Goal: Task Accomplishment & Management: Use online tool/utility

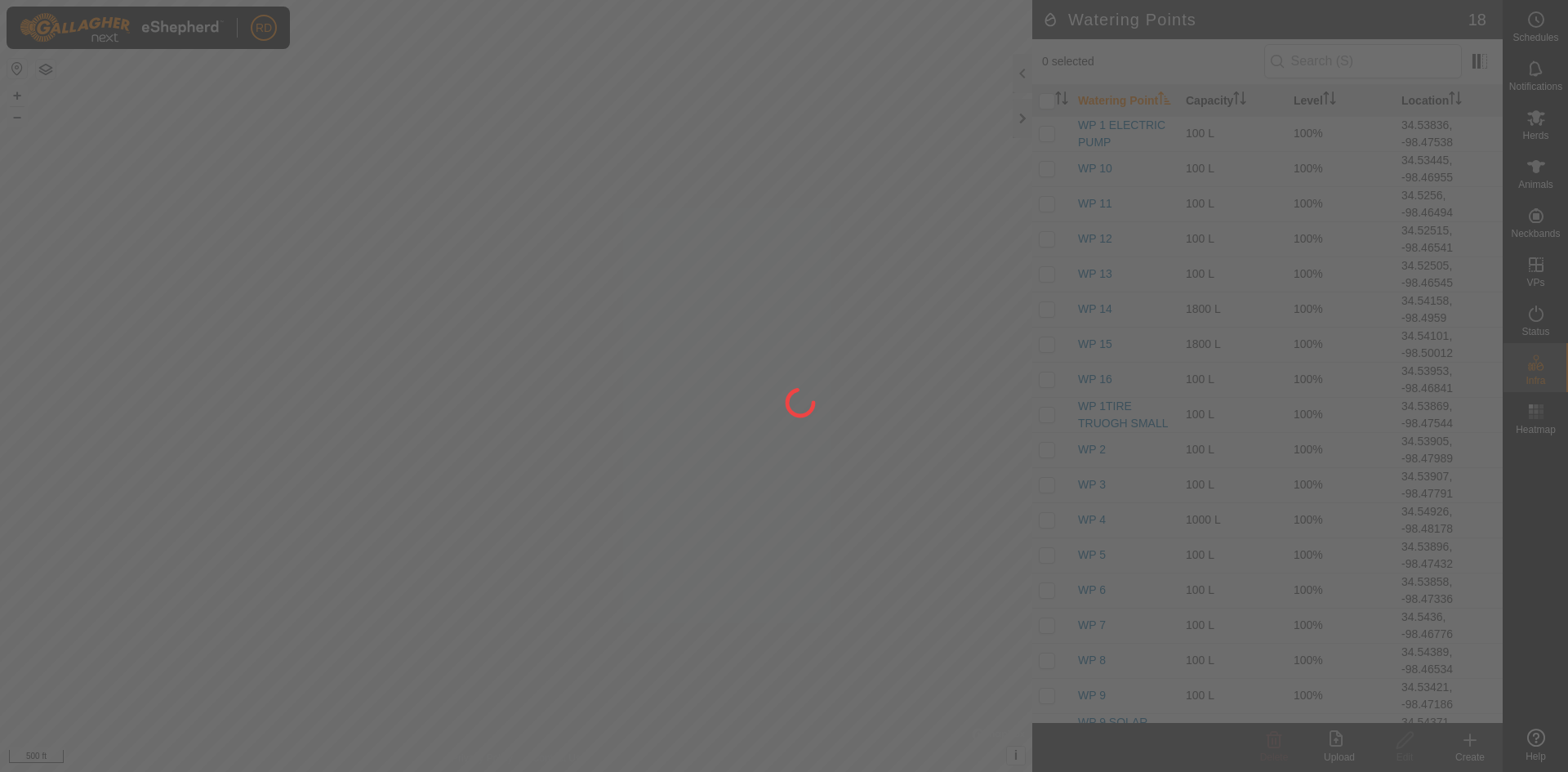
click at [1016, 119] on div at bounding box center [784, 386] width 1568 height 772
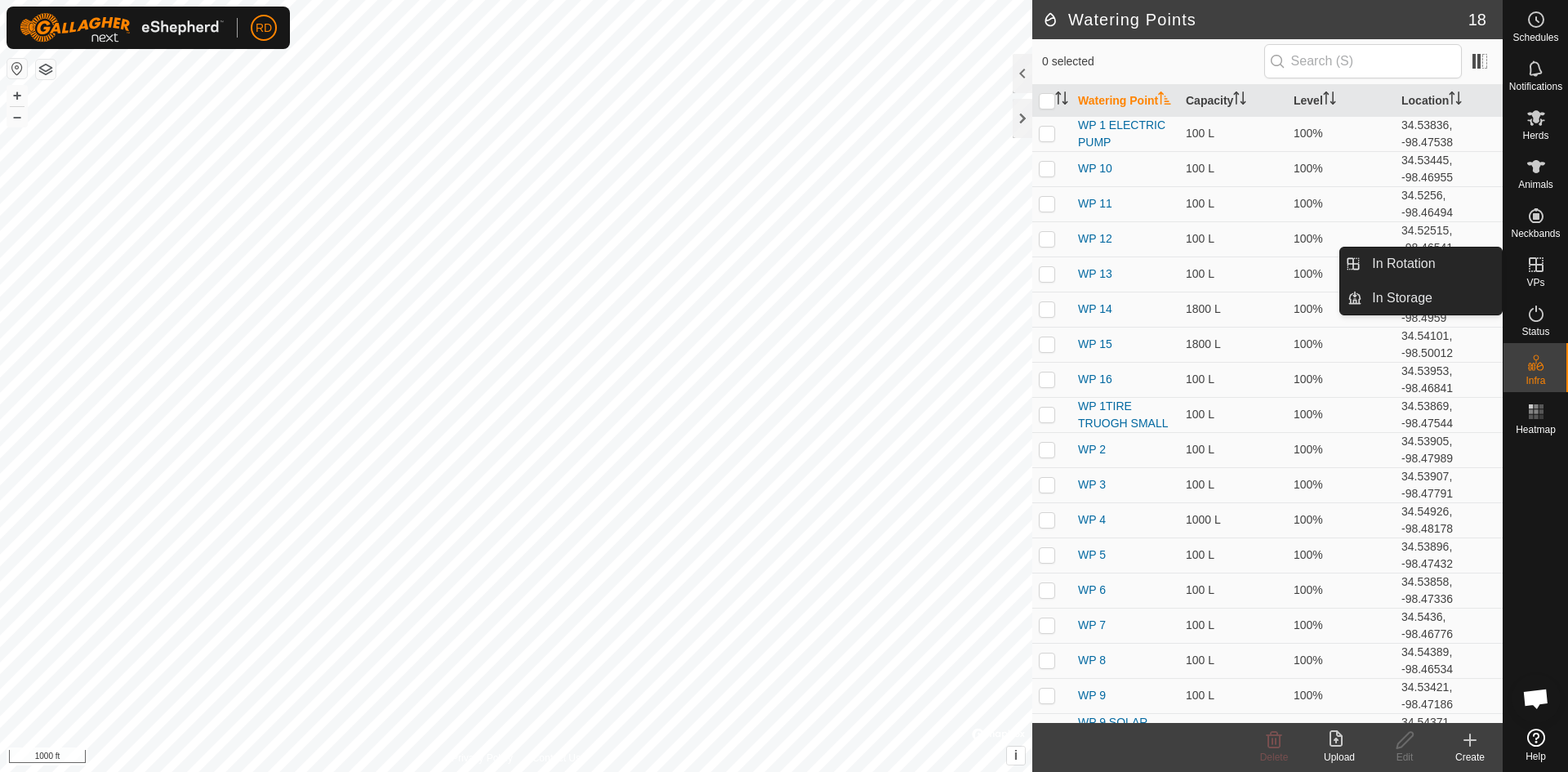
click at [1529, 273] on icon at bounding box center [1536, 264] width 20 height 20
click at [1390, 265] on link "In Rotation" at bounding box center [1431, 264] width 139 height 33
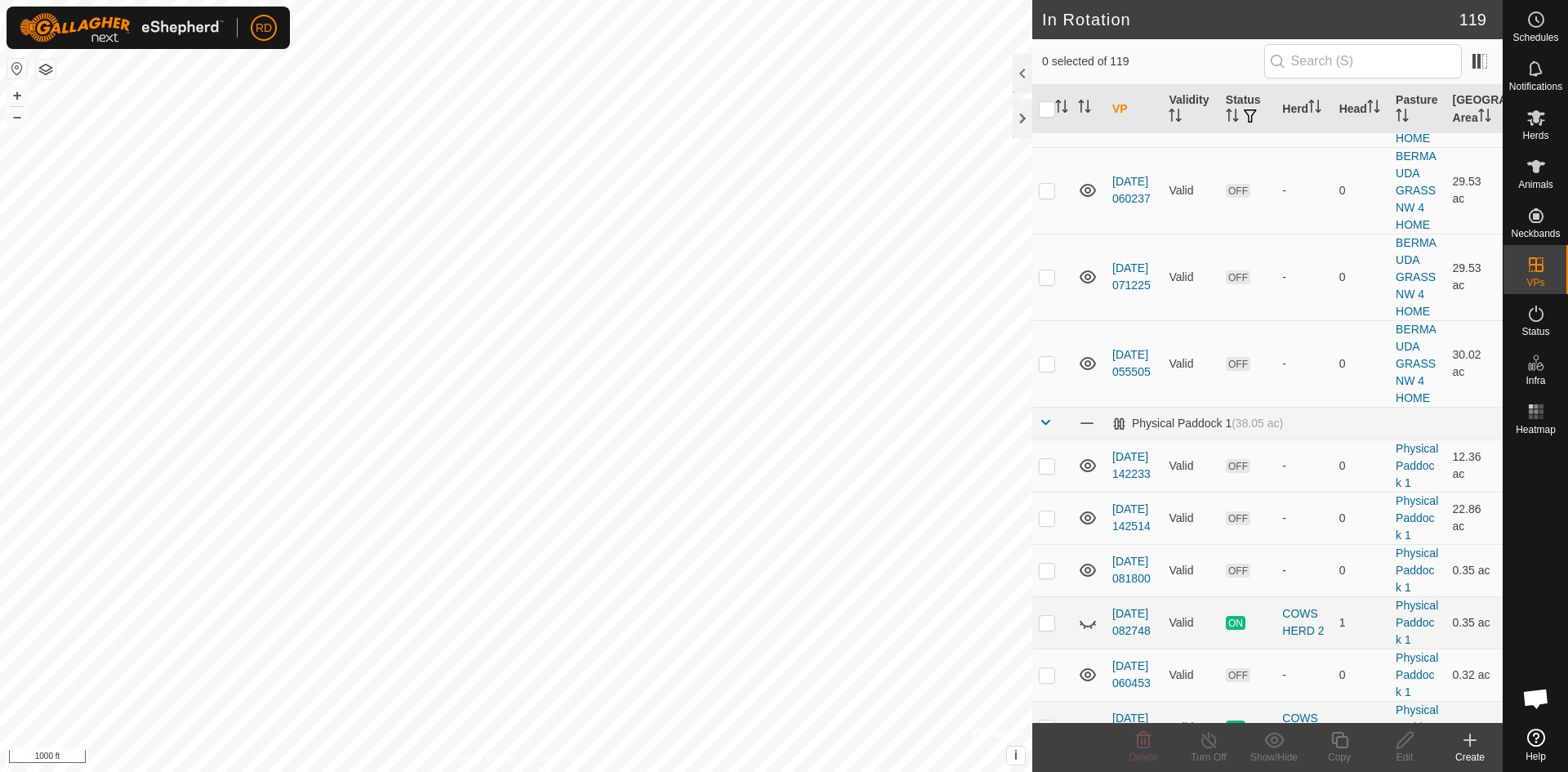
scroll to position [5782, 0]
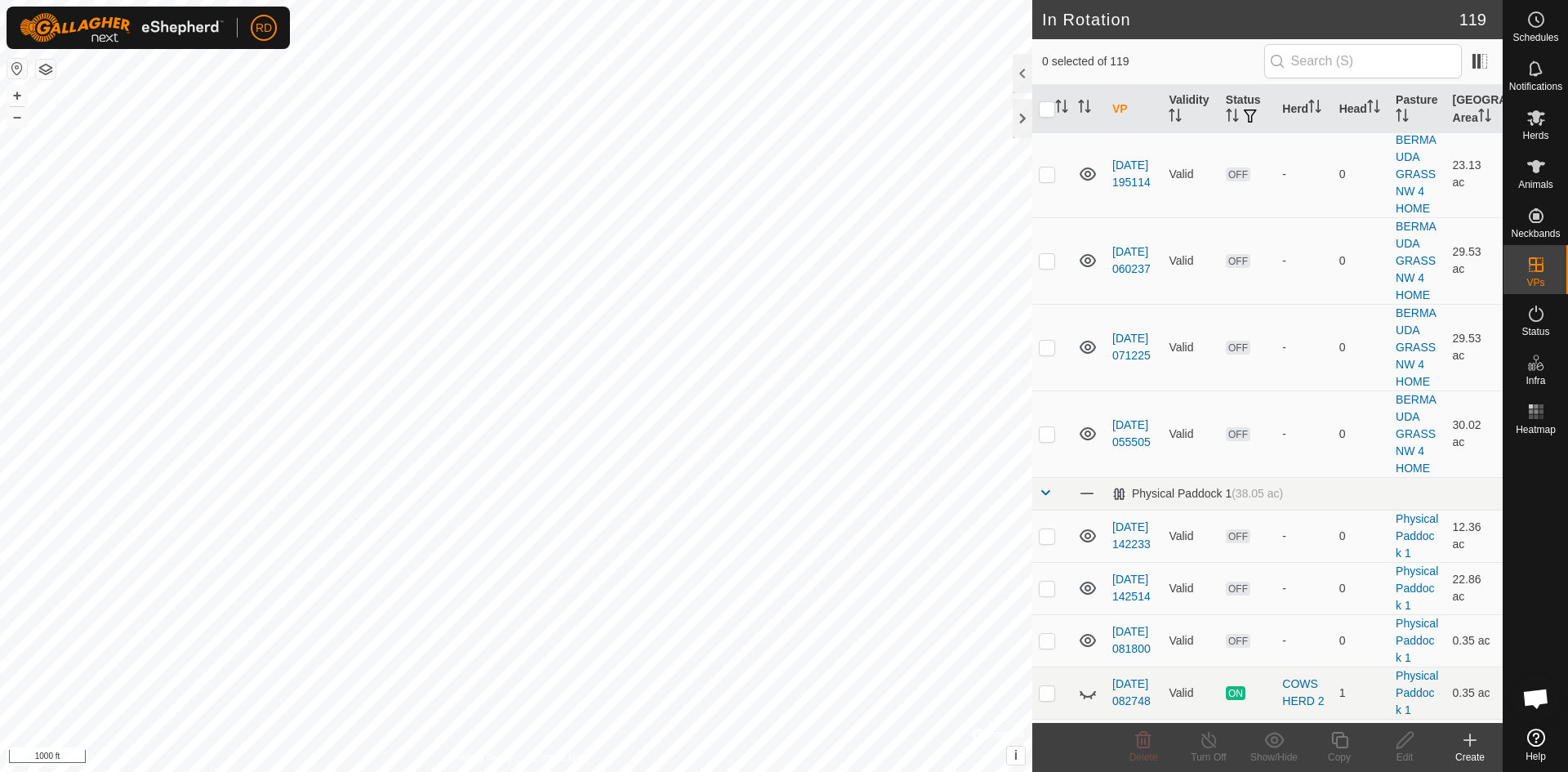
checkbox input "true"
click at [21, 93] on button "+" at bounding box center [17, 96] width 20 height 20
click at [16, 91] on button "+" at bounding box center [17, 96] width 20 height 20
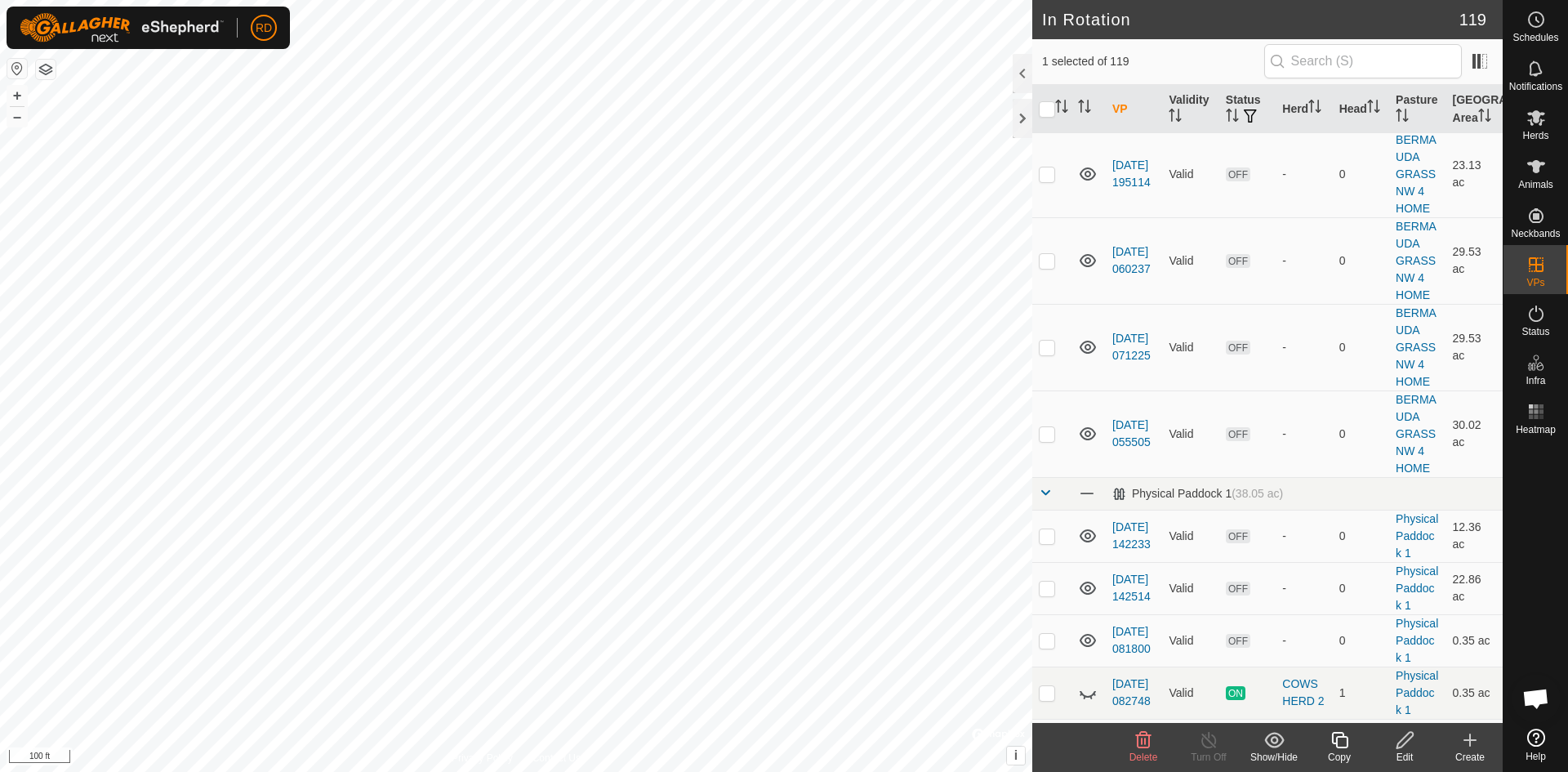
click at [1339, 742] on icon at bounding box center [1339, 740] width 20 height 20
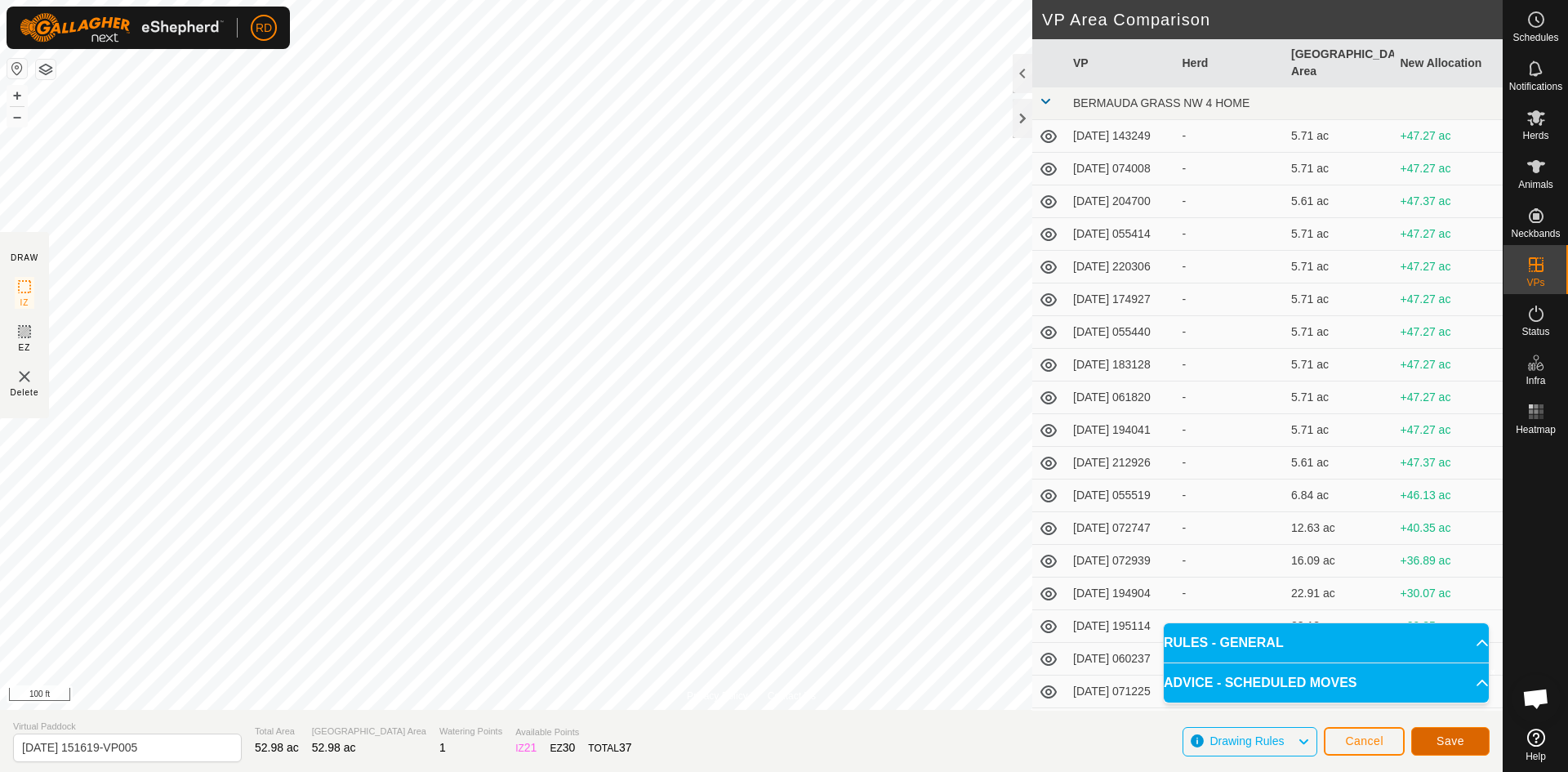
drag, startPoint x: 1452, startPoint y: 742, endPoint x: 1424, endPoint y: 731, distance: 30.1
click at [1424, 731] on button "Save" at bounding box center [1450, 741] width 78 height 28
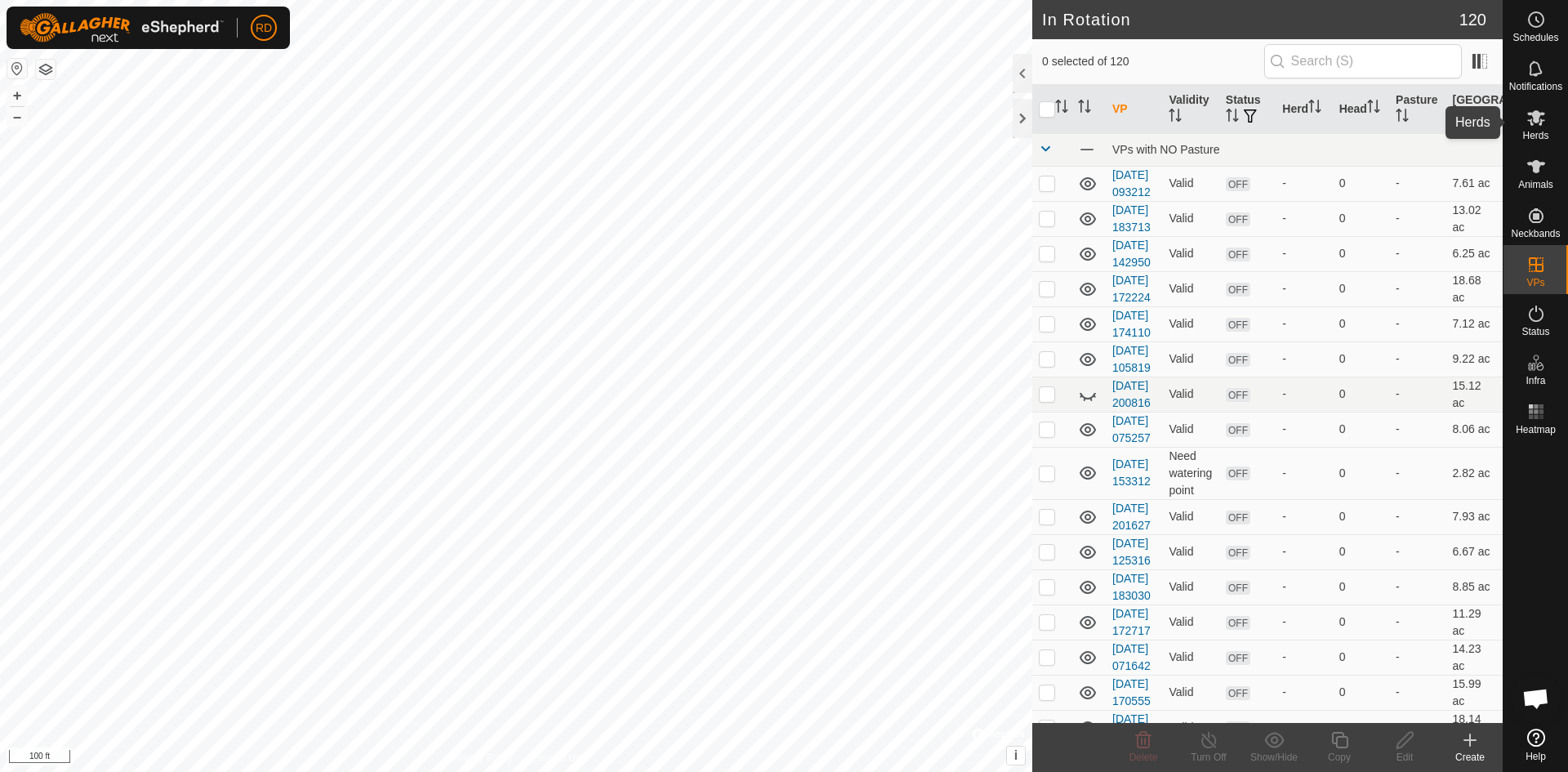
click at [1534, 127] on icon at bounding box center [1536, 118] width 20 height 20
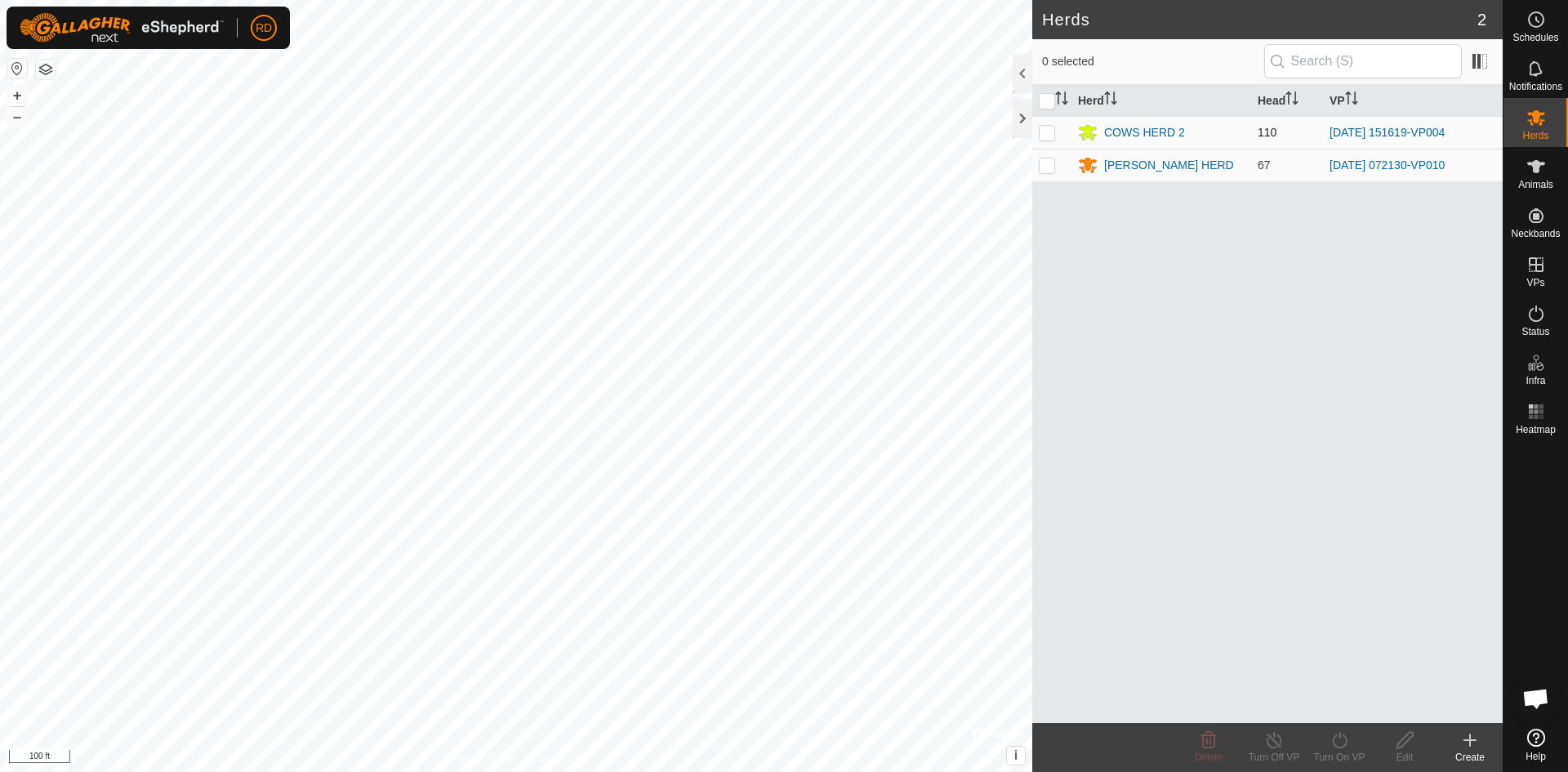
click at [1046, 129] on p-checkbox at bounding box center [1047, 132] width 16 height 13
checkbox input "true"
click at [1344, 743] on icon at bounding box center [1339, 740] width 20 height 20
click at [1331, 705] on link "Now" at bounding box center [1388, 704] width 161 height 33
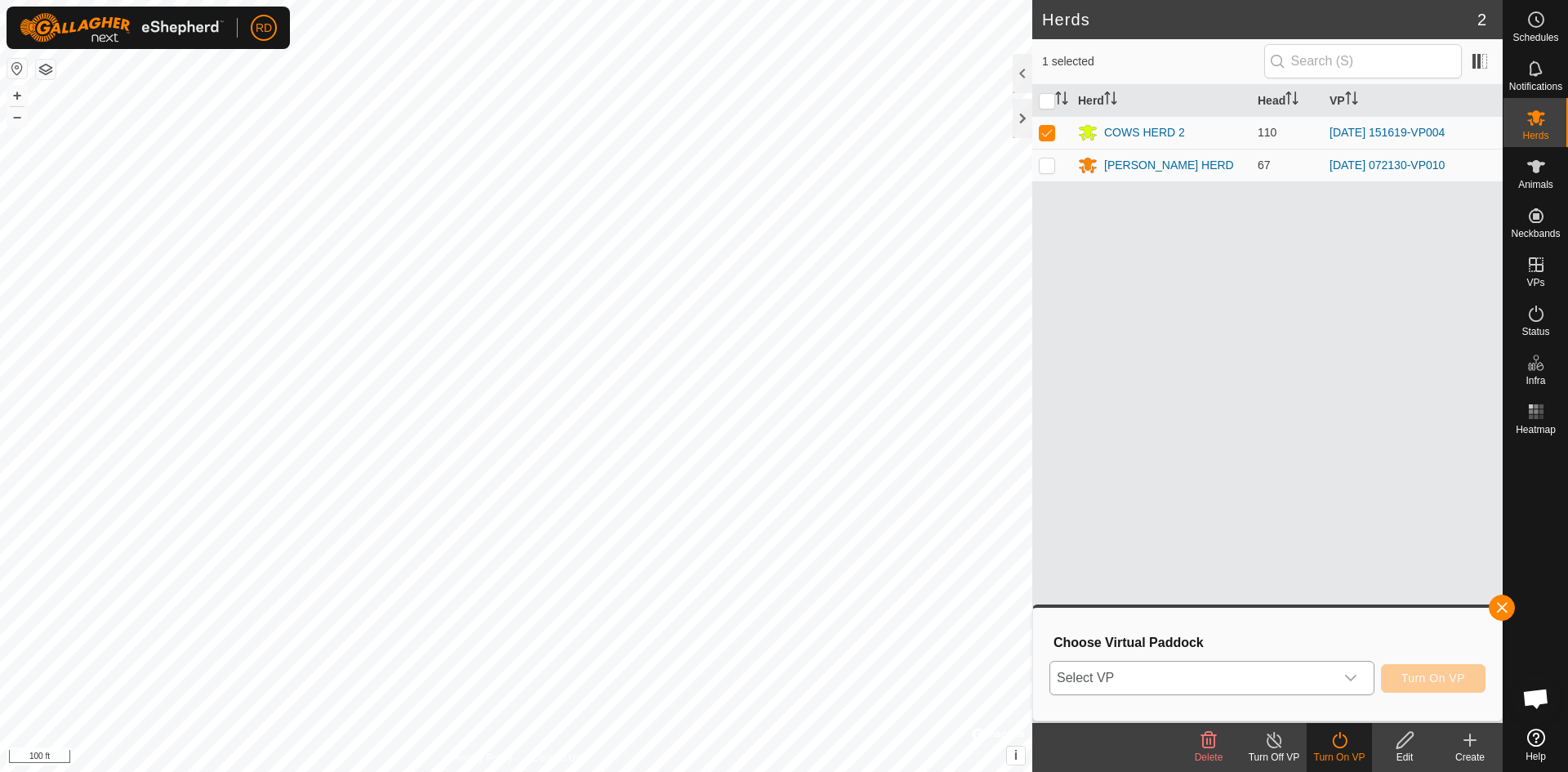
click at [1352, 678] on icon "dropdown trigger" at bounding box center [1350, 678] width 13 height 13
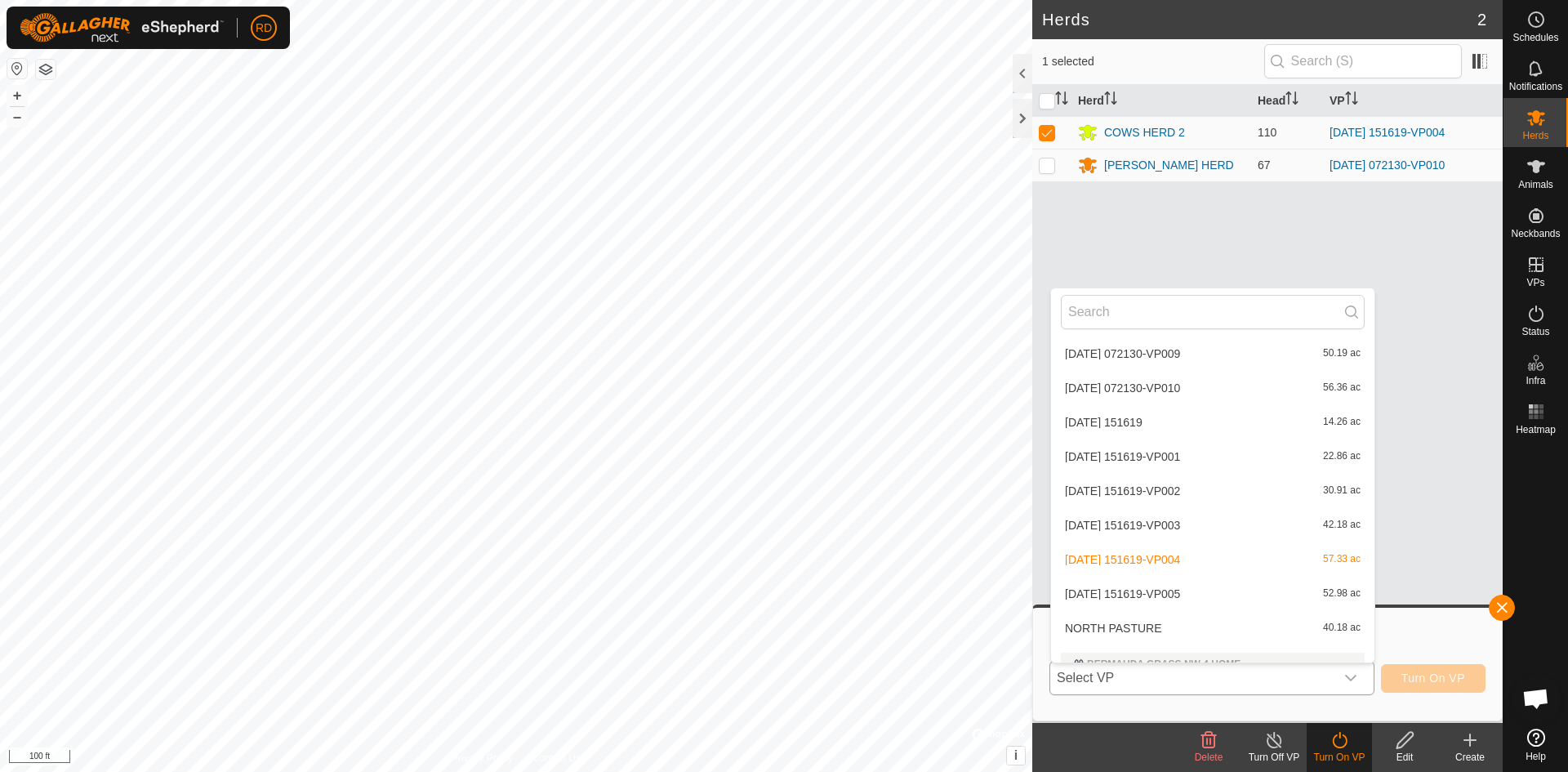
scroll to position [2919, 0]
click at [1188, 554] on li "[DATE] 151619-VP005 52.98 ac" at bounding box center [1212, 558] width 324 height 33
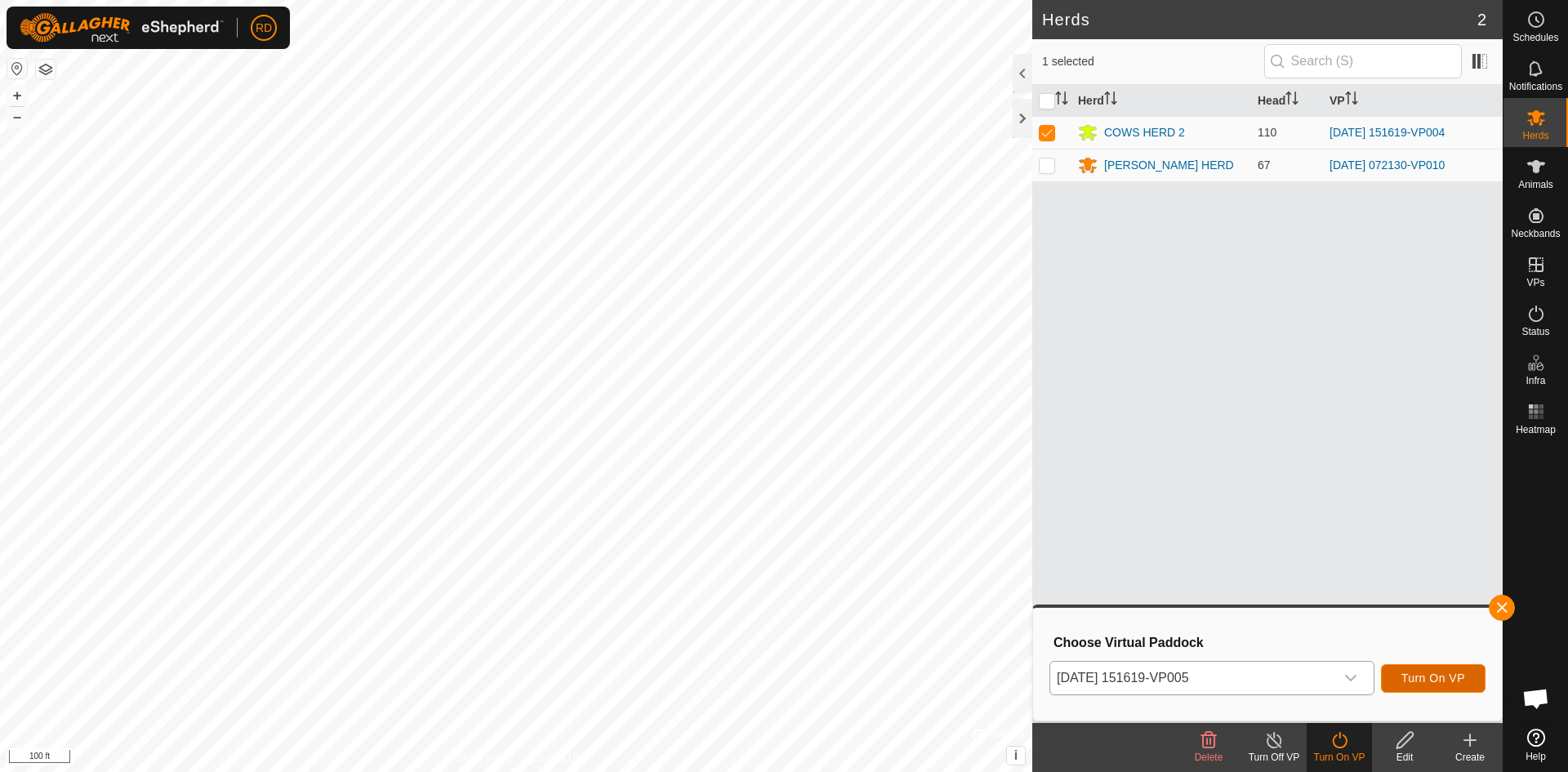
click at [1431, 679] on span "Turn On VP" at bounding box center [1433, 678] width 64 height 13
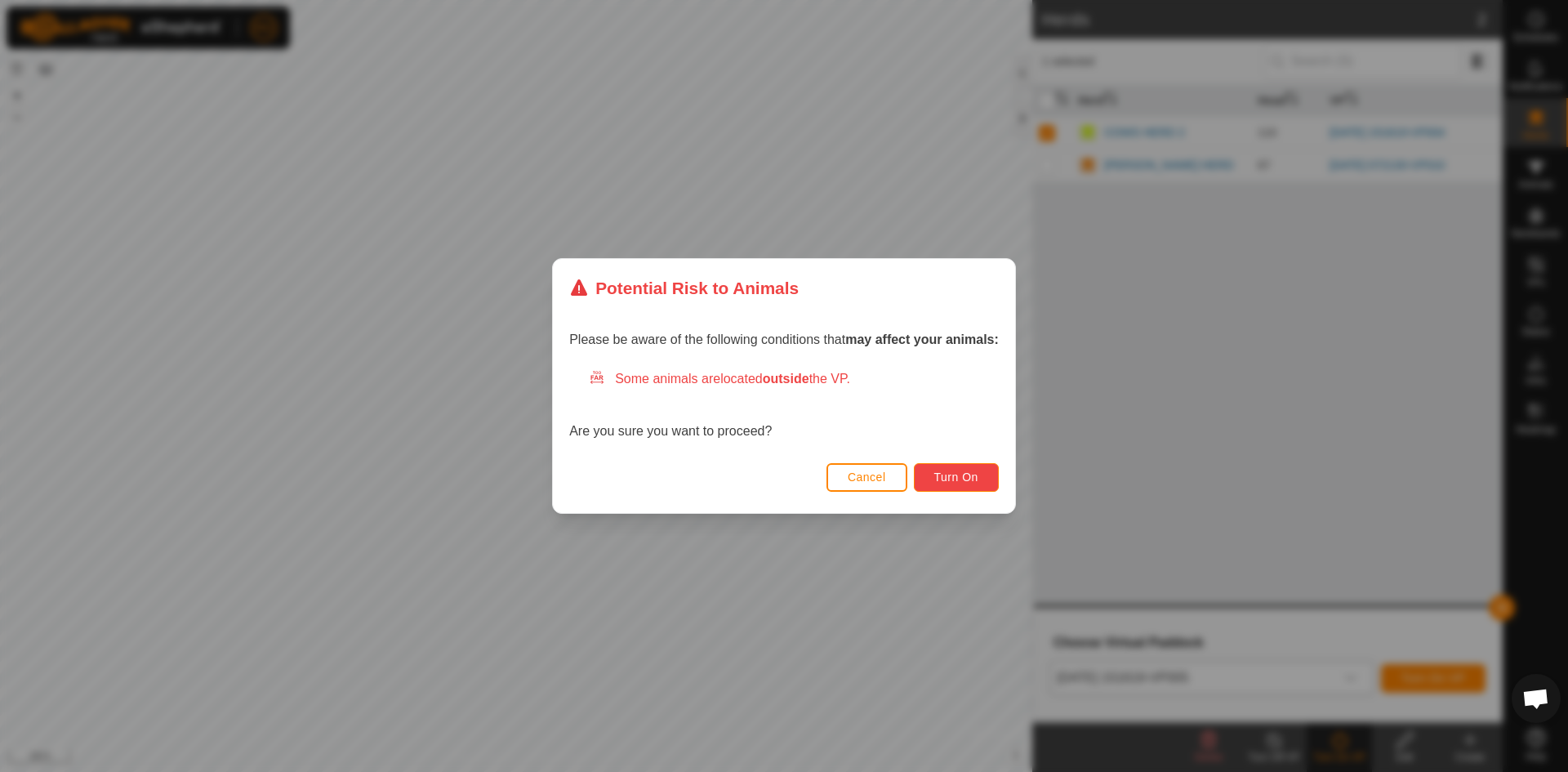
click at [984, 483] on button "Turn On" at bounding box center [956, 477] width 85 height 28
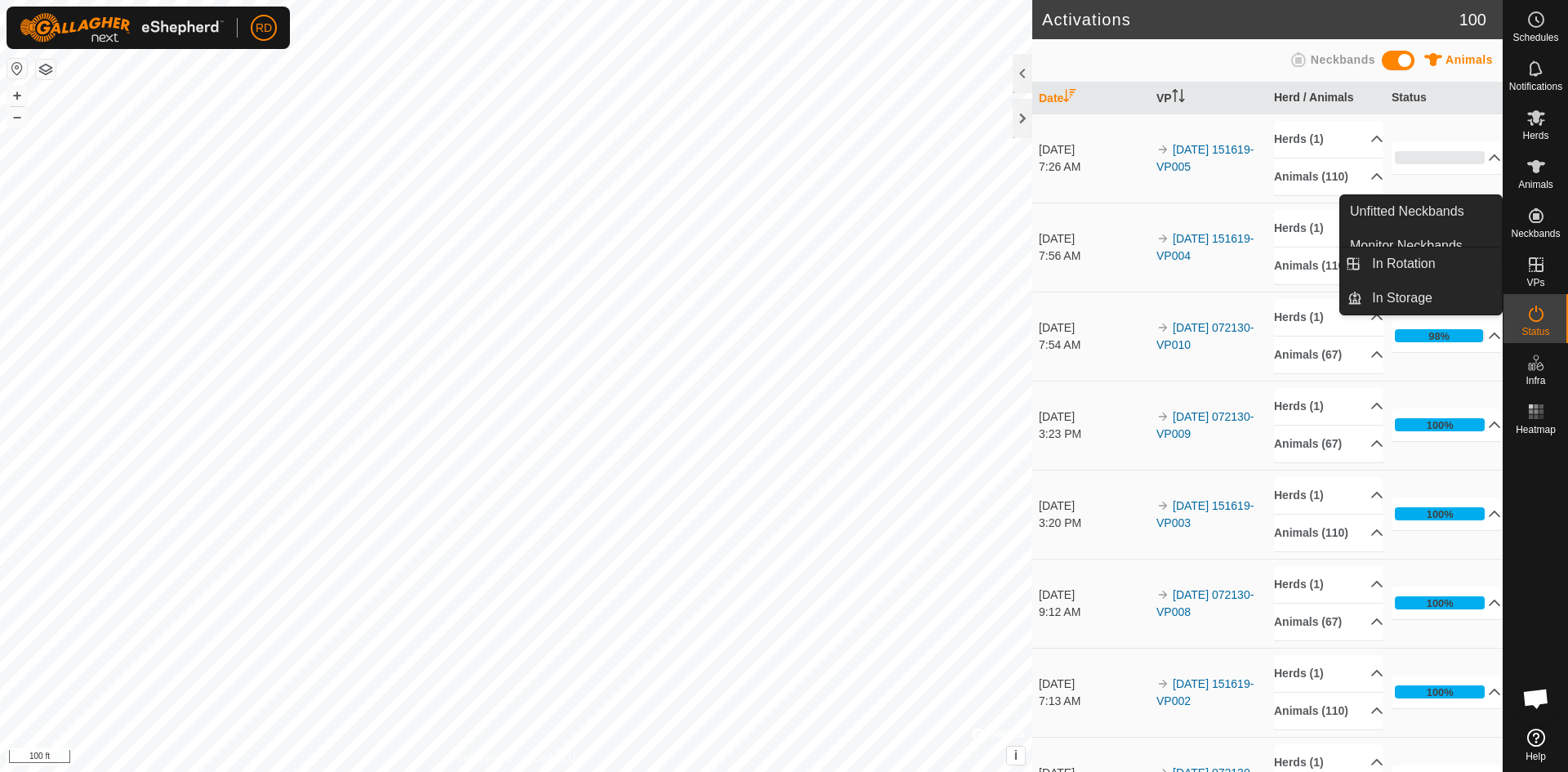
drag, startPoint x: 1536, startPoint y: 261, endPoint x: 1536, endPoint y: 272, distance: 11.0
click at [1536, 272] on icon at bounding box center [1536, 264] width 20 height 20
click at [1412, 262] on link "In Rotation" at bounding box center [1431, 264] width 139 height 33
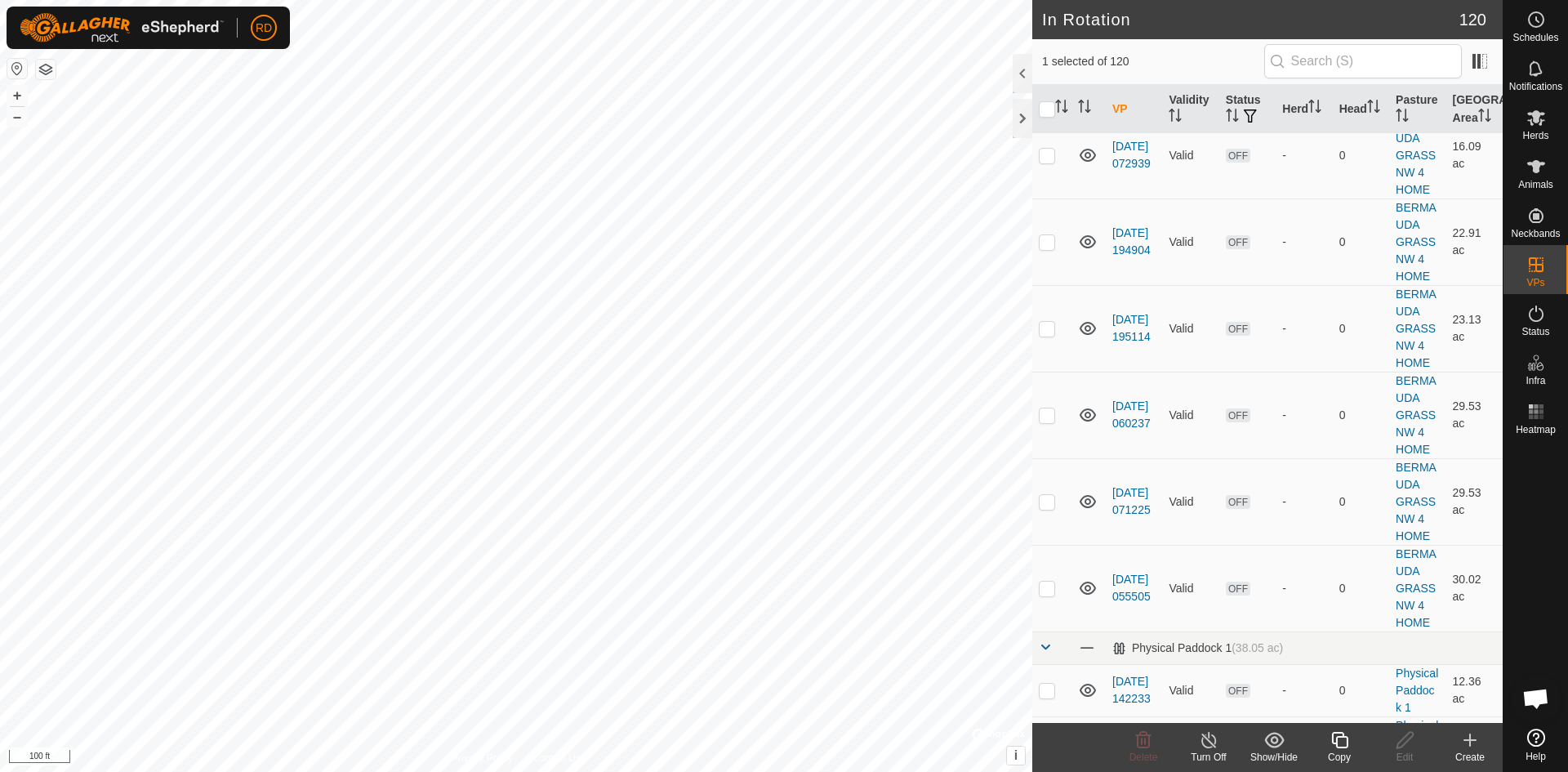
scroll to position [5750, 0]
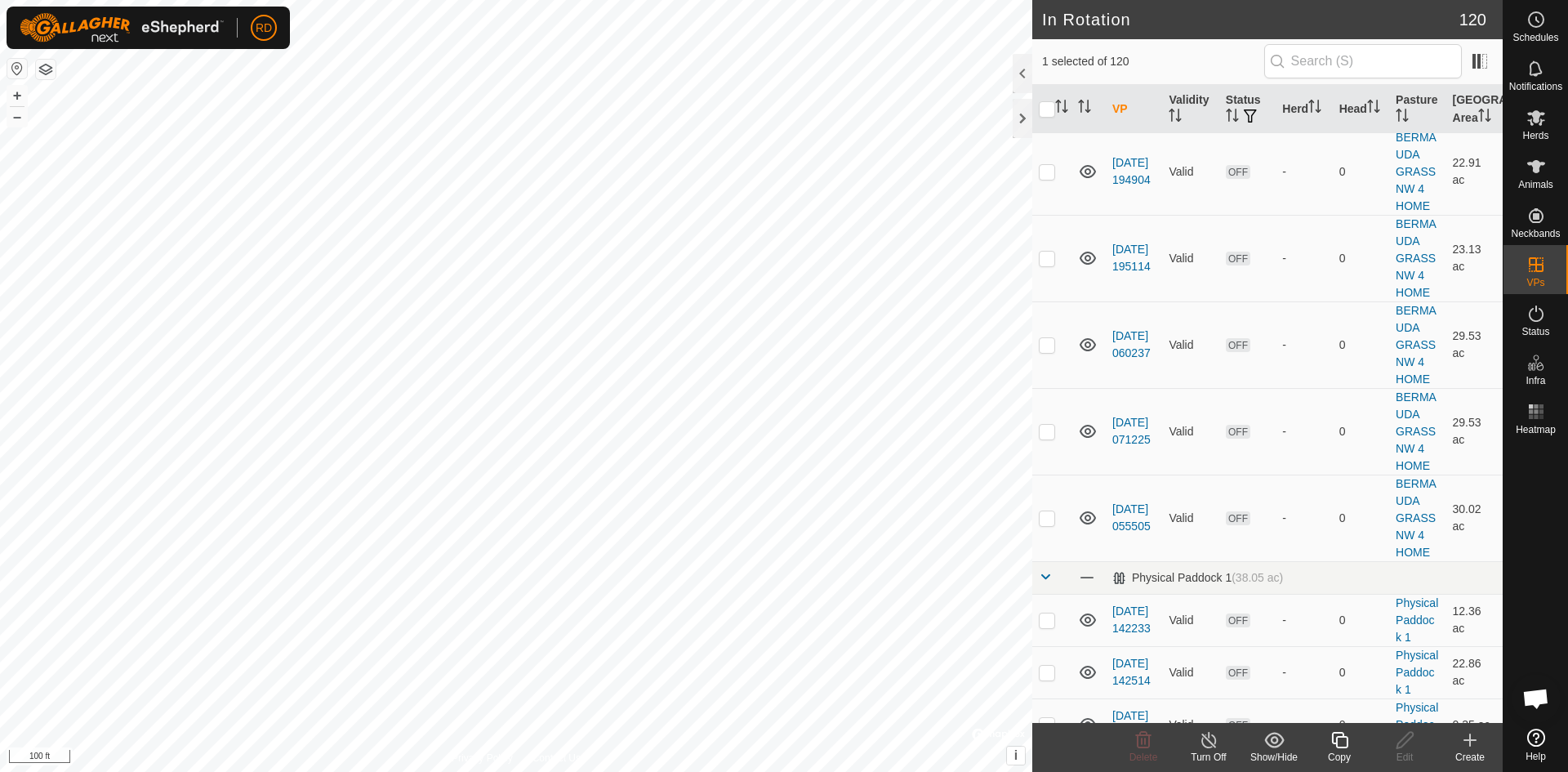
checkbox input "false"
